Goal: Find contact information: Find contact information

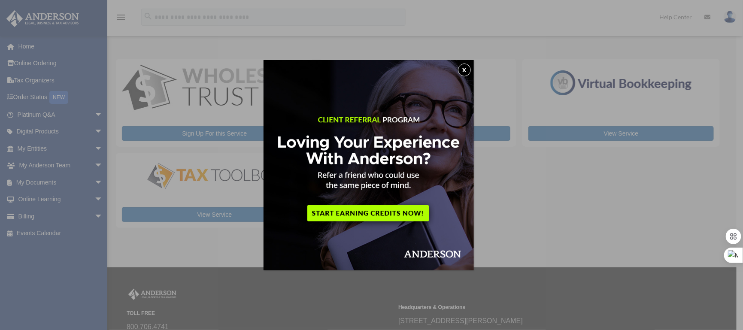
click at [465, 70] on button "x" at bounding box center [464, 69] width 13 height 13
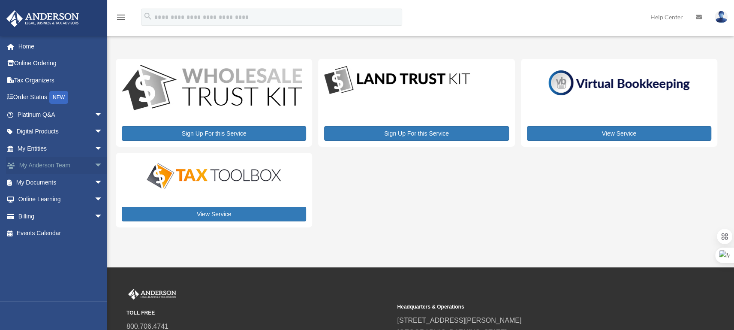
click at [94, 163] on span "arrow_drop_down" at bounding box center [102, 166] width 17 height 18
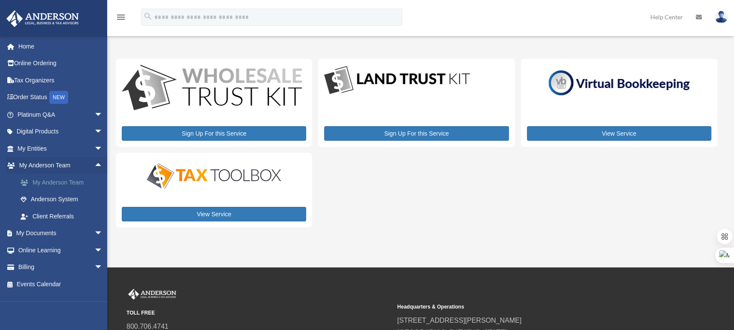
click at [69, 180] on link "My Anderson Team" at bounding box center [64, 182] width 104 height 17
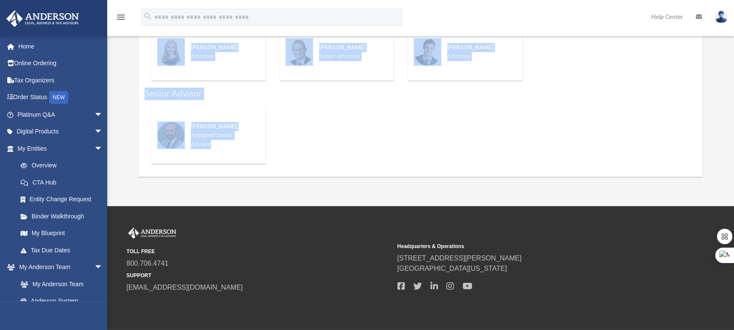
scroll to position [415, 0]
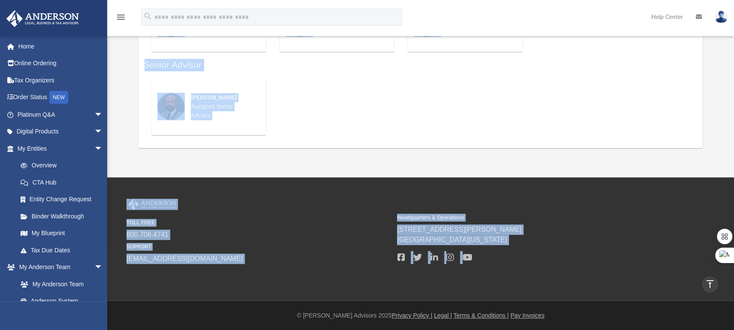
drag, startPoint x: 140, startPoint y: 60, endPoint x: 547, endPoint y: 261, distance: 452.9
copy div "Lor ip do si amet con adi elit S doei temp: Incid u labore et Dolorema ali enim…"
click at [277, 196] on div "TOLL FREE 800.706.4741 SUPPORT [EMAIL_ADDRESS][DOMAIN_NAME] Headquarters & Oper…" at bounding box center [367, 238] width 734 height 123
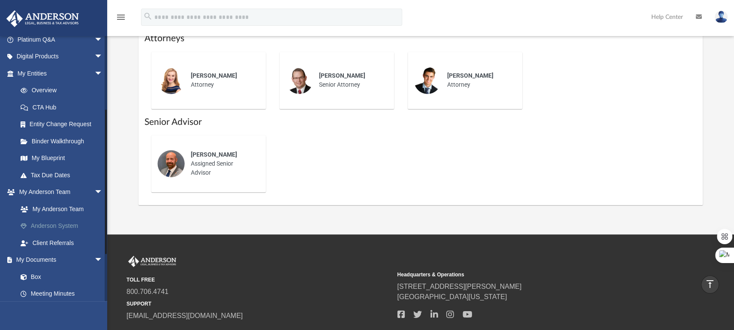
scroll to position [57, 0]
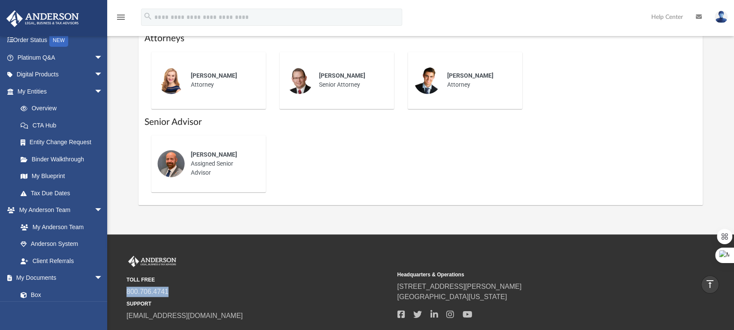
drag, startPoint x: 172, startPoint y: 288, endPoint x: 127, endPoint y: 286, distance: 45.9
click at [127, 287] on span "800.706.4741" at bounding box center [259, 292] width 265 height 10
drag, startPoint x: 134, startPoint y: 290, endPoint x: 171, endPoint y: 297, distance: 37.9
click at [171, 298] on div "TOLL FREE 800.706.4741 SUPPORT [EMAIL_ADDRESS][DOMAIN_NAME]" at bounding box center [259, 288] width 265 height 65
drag, startPoint x: 170, startPoint y: 289, endPoint x: 130, endPoint y: 287, distance: 40.8
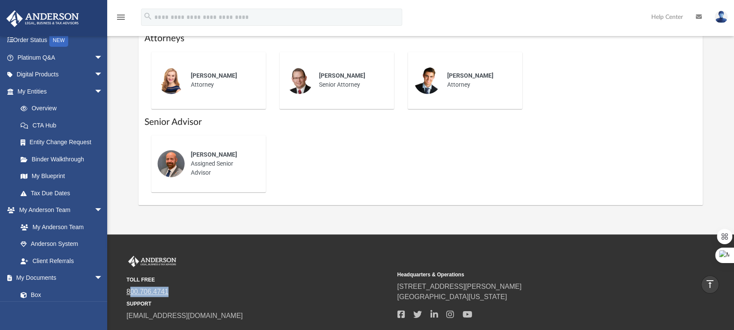
click at [130, 287] on span "800.706.4741" at bounding box center [259, 292] width 265 height 10
click at [174, 288] on span "800.706.4741" at bounding box center [259, 292] width 265 height 10
click at [207, 269] on div "TOLL FREE 800.706.4741 SUPPORT [EMAIL_ADDRESS][DOMAIN_NAME]" at bounding box center [259, 288] width 265 height 65
drag, startPoint x: 169, startPoint y: 288, endPoint x: 128, endPoint y: 287, distance: 40.8
click at [128, 287] on span "800.706.4741" at bounding box center [259, 292] width 265 height 10
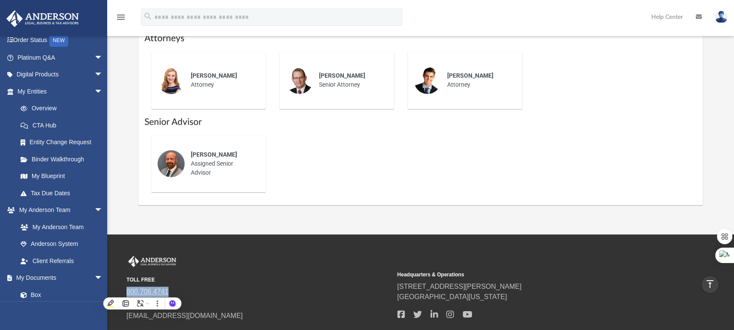
copy link "800.706.4741"
